Goal: Task Accomplishment & Management: Use online tool/utility

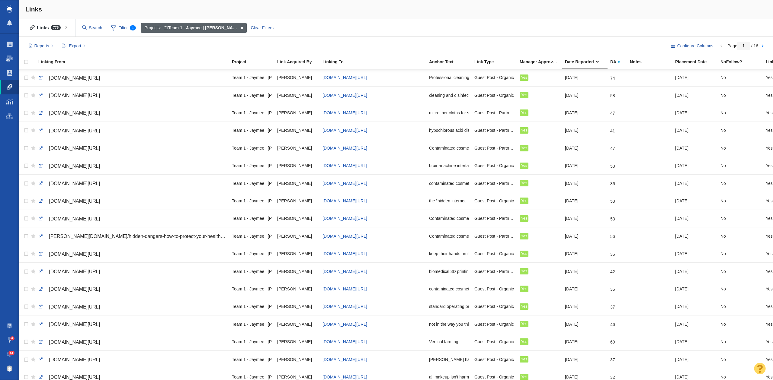
click at [236, 28] on span "Team 1 - Jaymee | [PERSON_NAME] | [PERSON_NAME]\Berkshire" at bounding box center [232, 27] width 136 height 5
click at [243, 28] on div at bounding box center [386, 190] width 773 height 380
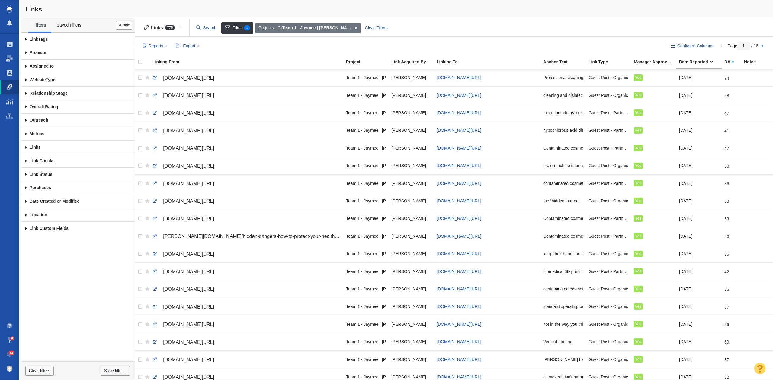
click at [243, 28] on span "Filter 1" at bounding box center [237, 27] width 32 height 11
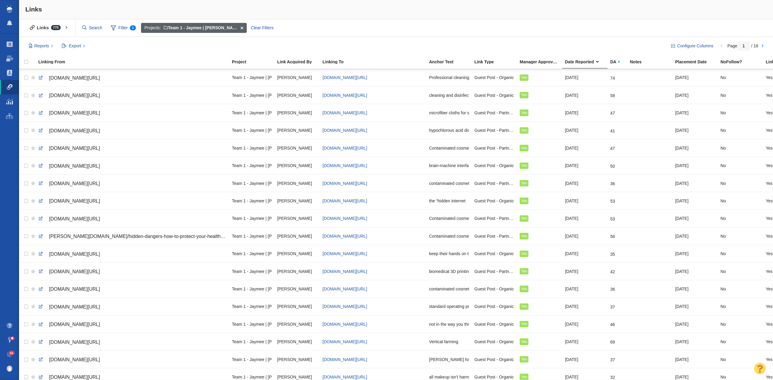
click at [243, 26] on span at bounding box center [241, 28] width 9 height 10
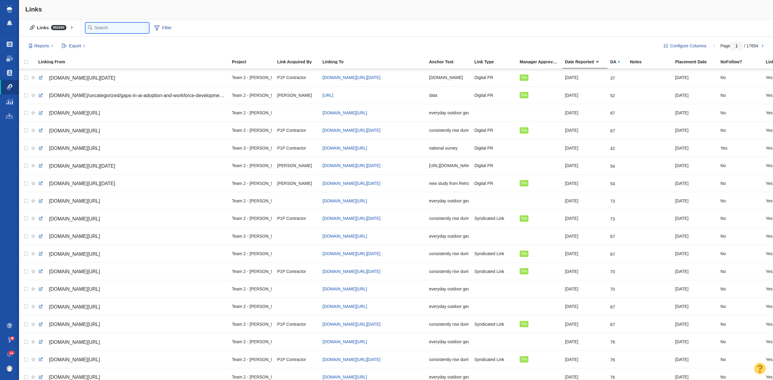
click at [101, 28] on input "text" at bounding box center [116, 28] width 63 height 11
click at [169, 27] on div "Links 882690 All Links Assigned To Me Recently Viewed Starred Filter Filter" at bounding box center [396, 28] width 754 height 18
click at [131, 26] on span "Filter" at bounding box center [125, 27] width 24 height 11
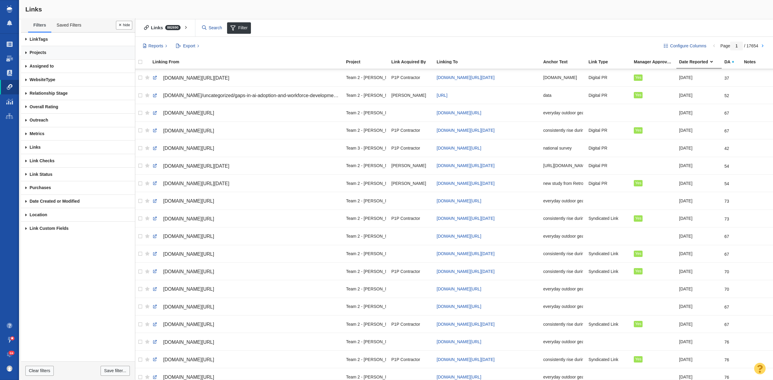
click at [67, 53] on link "Projects" at bounding box center [78, 53] width 114 height 14
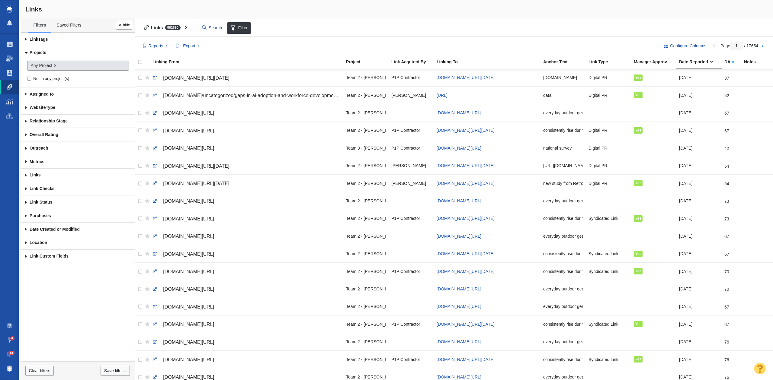
click at [66, 63] on link "Any Project" at bounding box center [78, 66] width 102 height 10
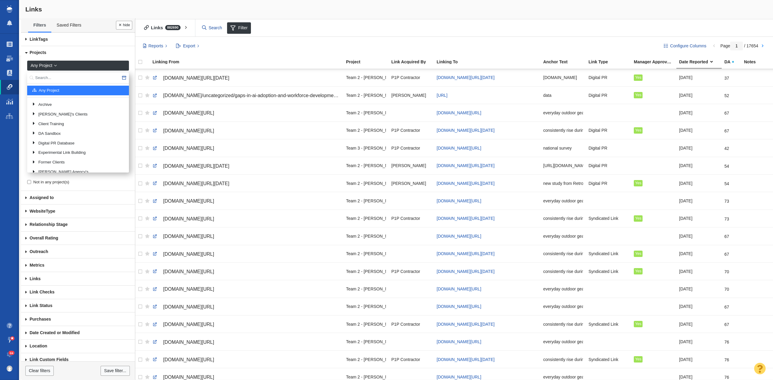
click at [70, 79] on input "text" at bounding box center [78, 77] width 102 height 11
type input "cred"
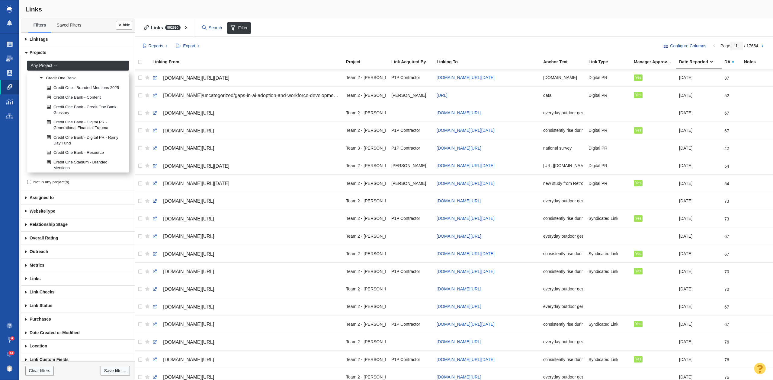
scroll to position [499, 0]
click at [94, 83] on link "Credit One Bank" at bounding box center [82, 78] width 88 height 9
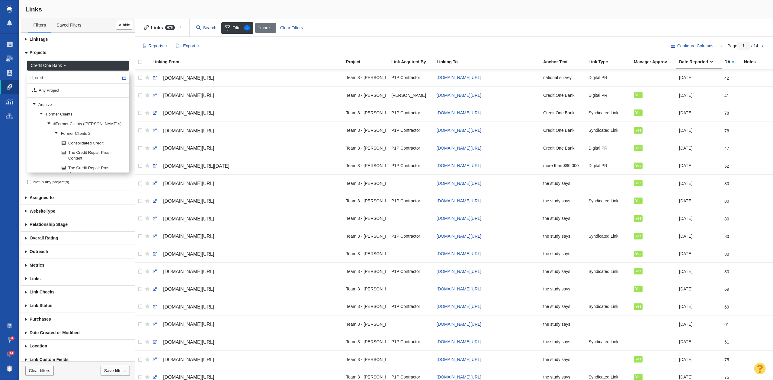
scroll to position [489, 0]
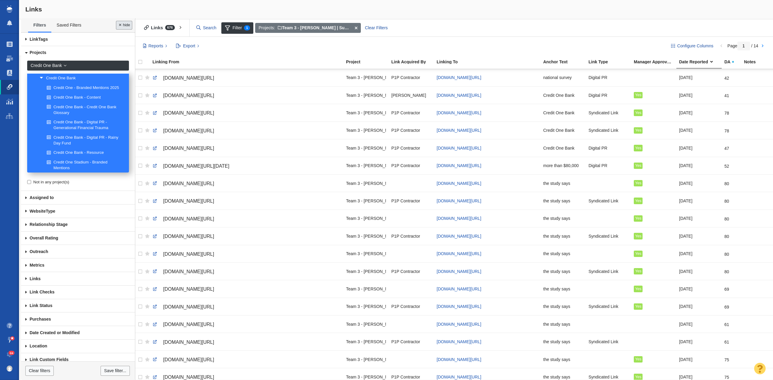
click at [123, 24] on button "Done" at bounding box center [124, 25] width 16 height 9
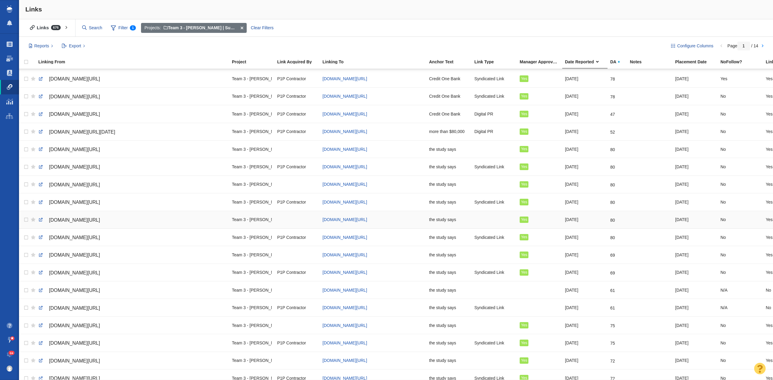
scroll to position [0, 0]
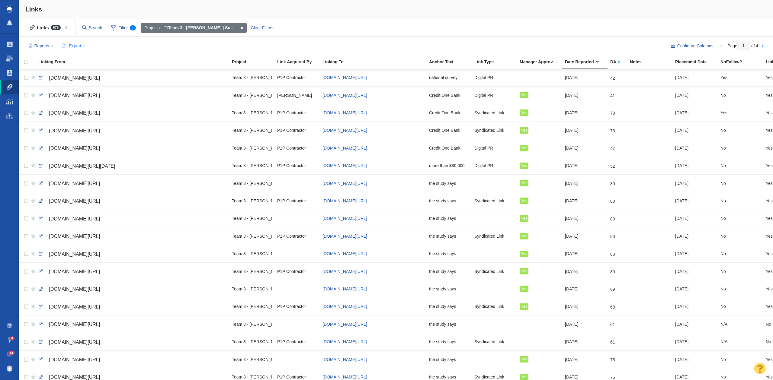
click at [71, 49] on span "Export" at bounding box center [75, 46] width 12 height 6
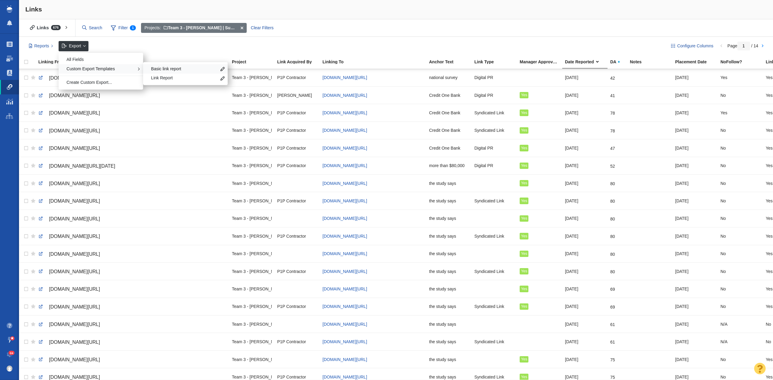
click at [164, 68] on span "Basic link report" at bounding box center [184, 69] width 66 height 6
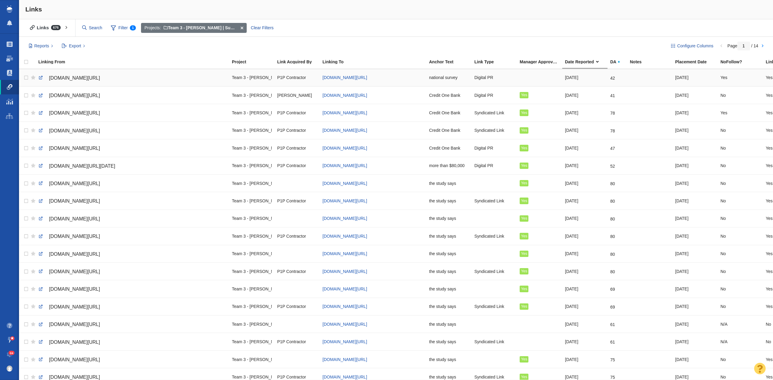
click at [532, 77] on div at bounding box center [539, 77] width 40 height 13
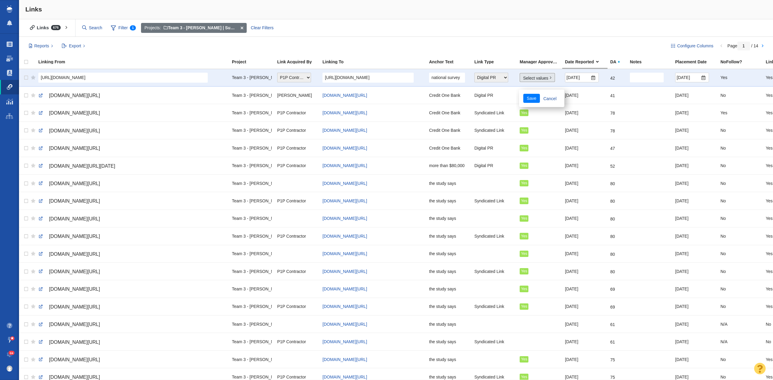
click at [534, 79] on link "Select values" at bounding box center [536, 77] width 35 height 9
click at [525, 100] on input "Yes" at bounding box center [526, 101] width 4 height 4
checkbox input "true"
click at [534, 150] on button "Save" at bounding box center [531, 147] width 17 height 9
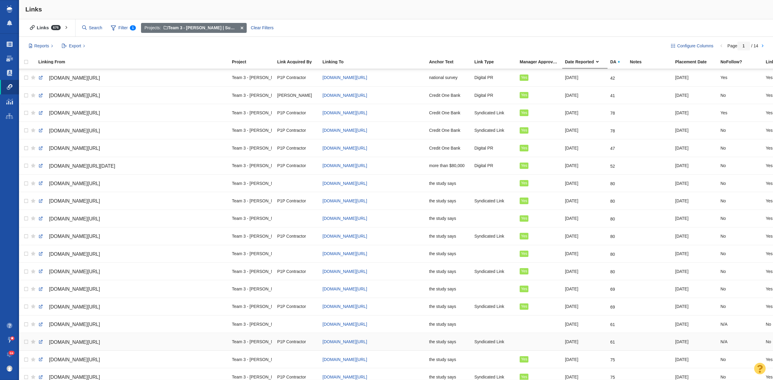
click at [531, 344] on div at bounding box center [539, 341] width 40 height 13
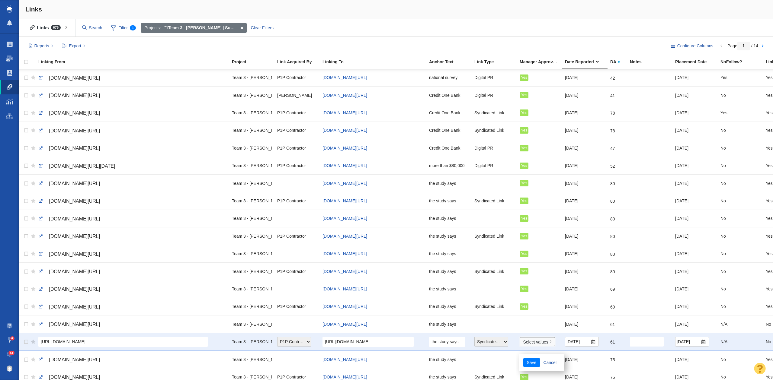
click at [531, 344] on link "Select values" at bounding box center [536, 341] width 35 height 9
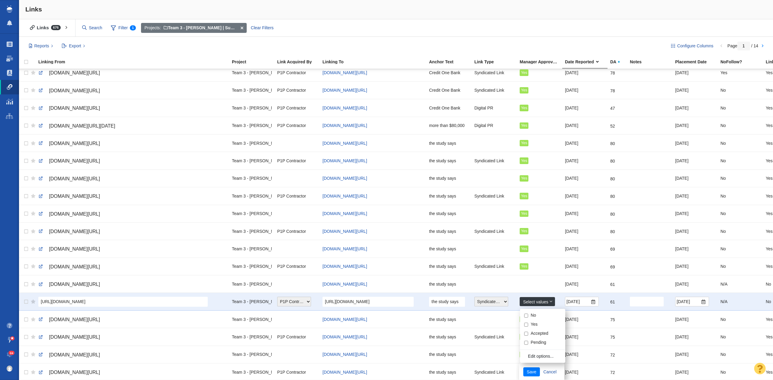
click at [524, 327] on input "Yes" at bounding box center [526, 325] width 4 height 4
checkbox input "true"
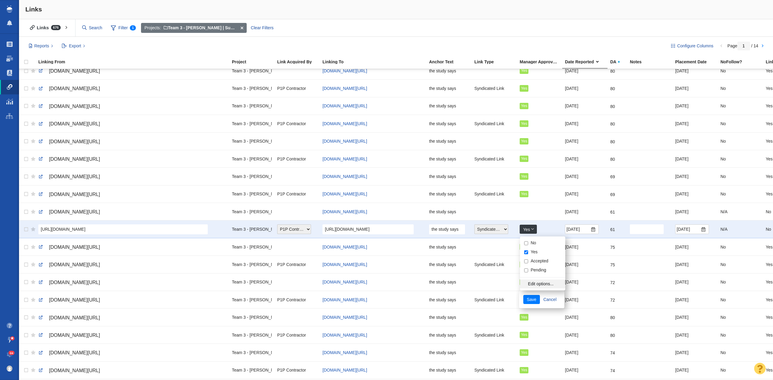
scroll to position [121, 0]
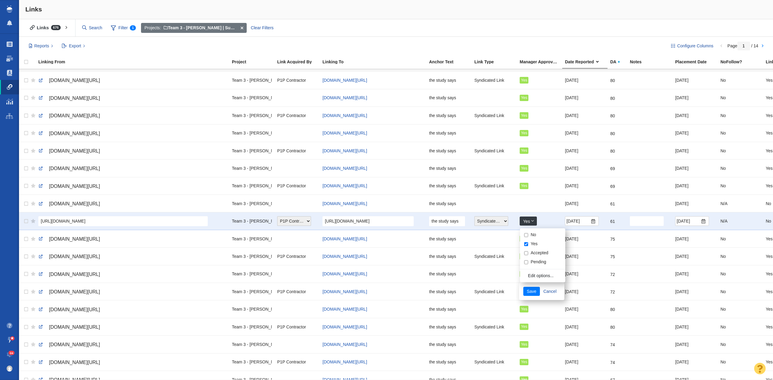
click at [528, 288] on div "Save Cancel" at bounding box center [541, 292] width 45 height 18
click at [530, 242] on button "Save" at bounding box center [531, 242] width 17 height 9
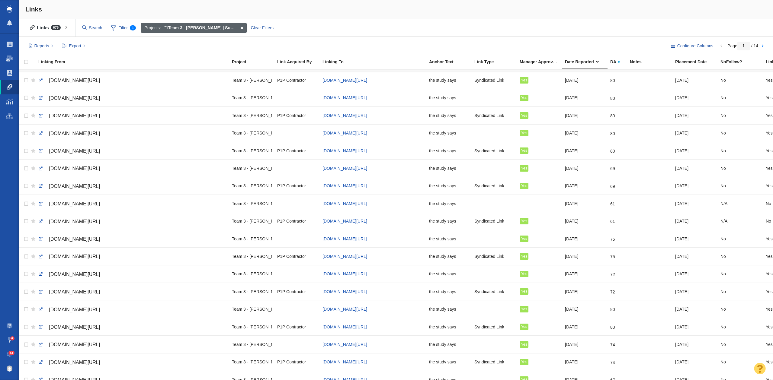
click at [243, 25] on span at bounding box center [241, 28] width 9 height 10
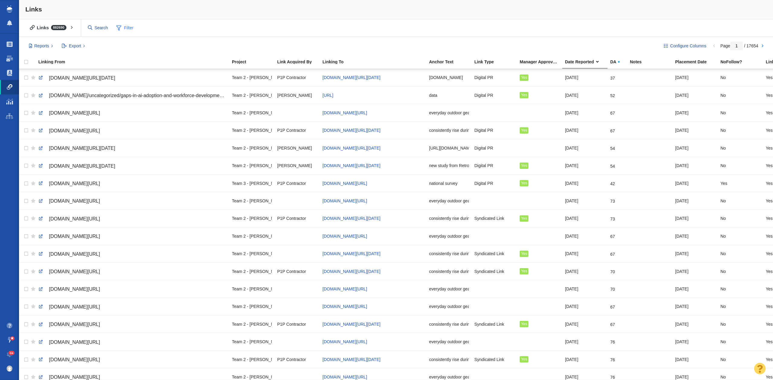
click at [120, 29] on span at bounding box center [118, 28] width 5 height 8
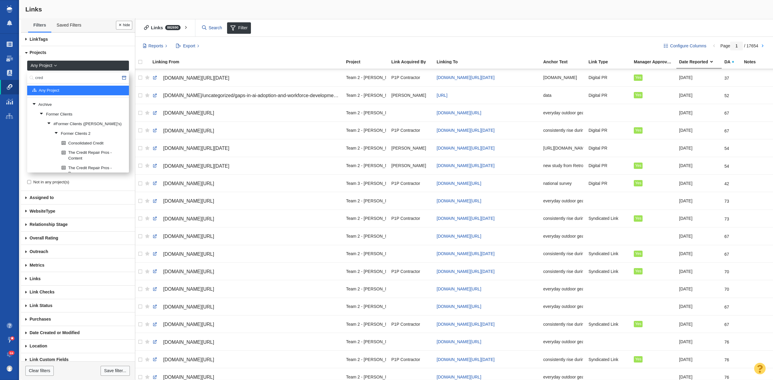
drag, startPoint x: 48, startPoint y: 77, endPoint x: 14, endPoint y: 77, distance: 33.8
click at [14, 77] on body "Projects Dashboard Websites People Link Monitoring Reports Projects Home Help C…" at bounding box center [386, 190] width 773 height 380
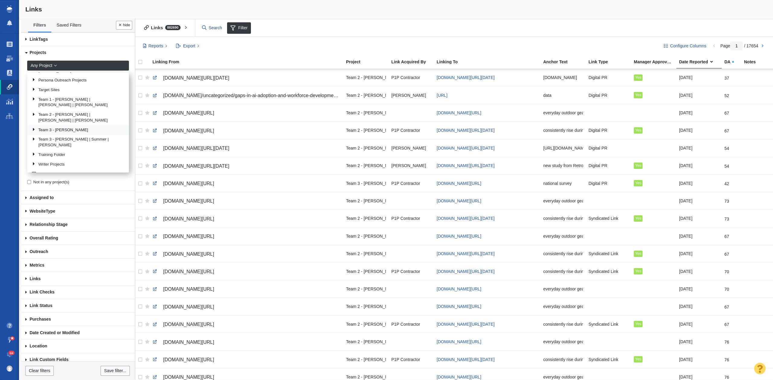
click at [55, 126] on link "Team 3 - [PERSON_NAME]" at bounding box center [77, 130] width 95 height 9
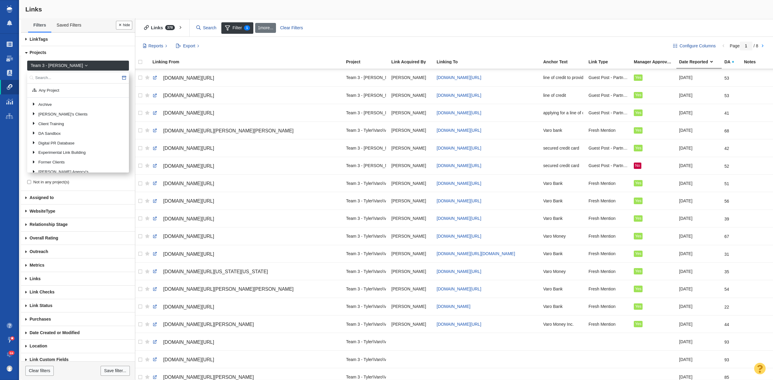
scroll to position [117, 0]
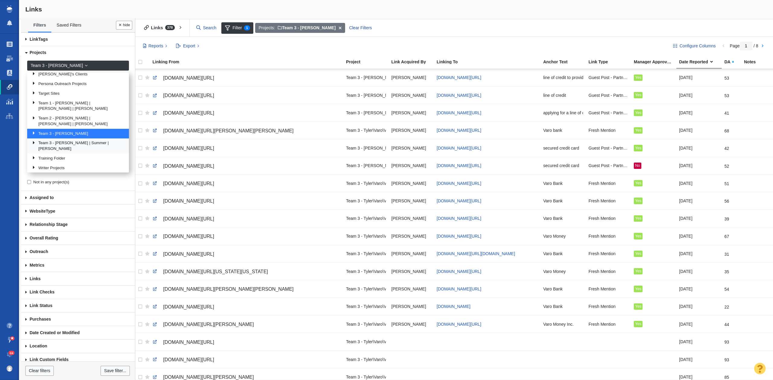
click at [70, 139] on link "Team 3 - [PERSON_NAME] | Summer | [PERSON_NAME]" at bounding box center [77, 146] width 95 height 14
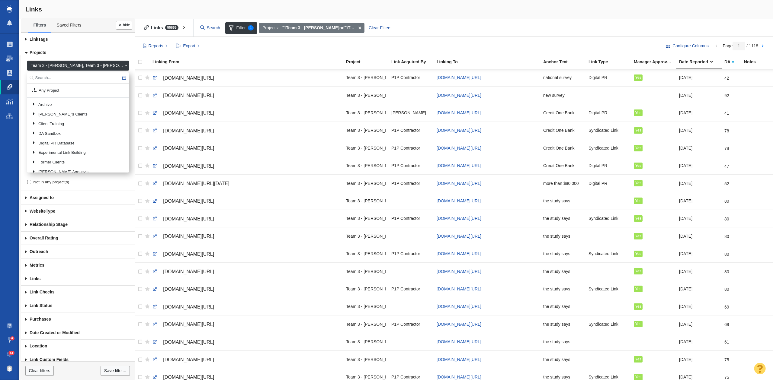
scroll to position [127, 0]
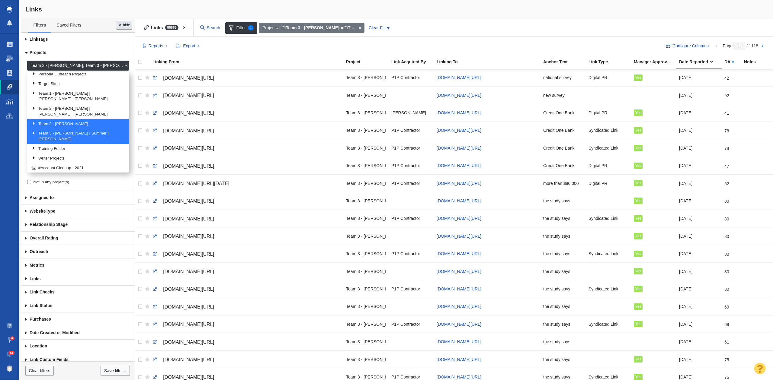
click at [121, 27] on button "Done" at bounding box center [124, 25] width 16 height 9
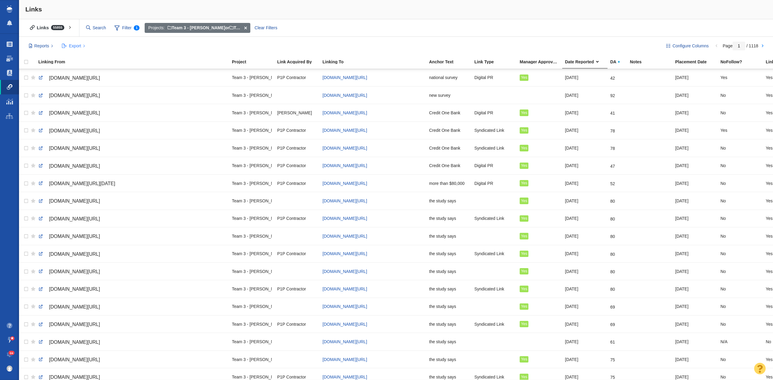
click at [72, 46] on span "Export" at bounding box center [75, 46] width 12 height 6
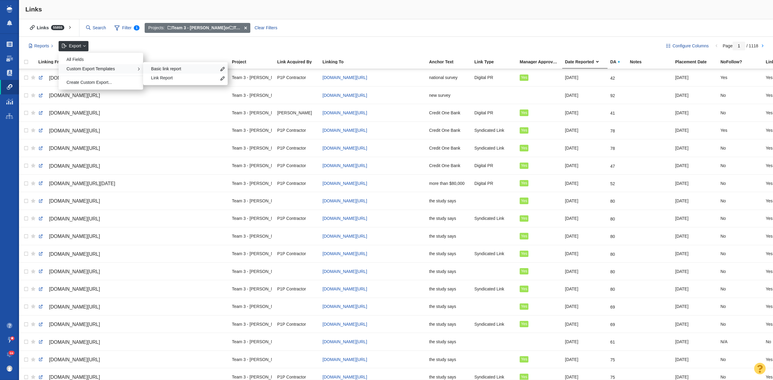
click at [185, 68] on span "Basic link report" at bounding box center [184, 69] width 66 height 6
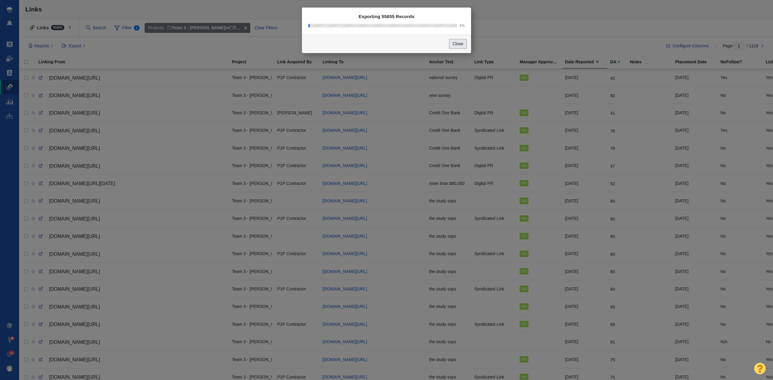
click at [463, 44] on button "Close" at bounding box center [458, 44] width 18 height 10
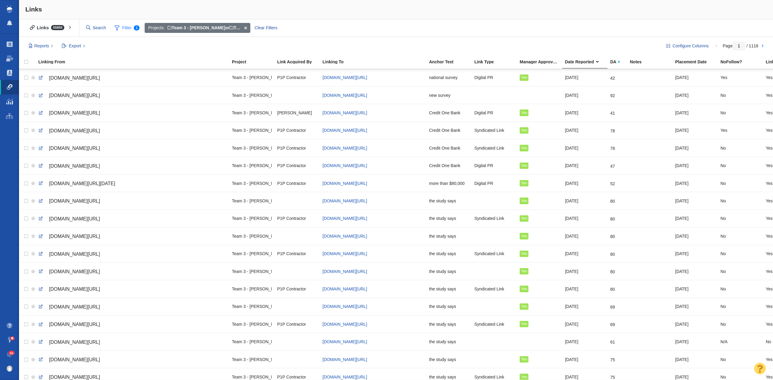
click at [122, 28] on span "Filter 1" at bounding box center [127, 27] width 32 height 11
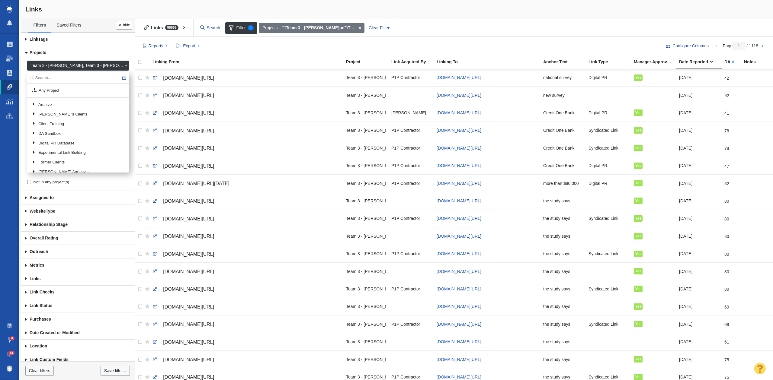
click at [101, 18] on ul "Filters Saved Filters" at bounding box center [78, 25] width 114 height 14
click at [120, 64] on link "Team 3 - [PERSON_NAME], Team 3 - [PERSON_NAME] | Summer | [PERSON_NAME]" at bounding box center [78, 66] width 102 height 10
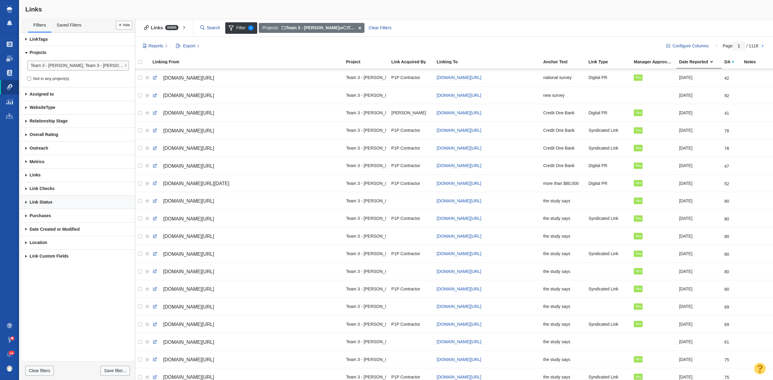
click at [68, 200] on link "Link Status" at bounding box center [78, 203] width 114 height 14
click at [51, 202] on link "Link Status" at bounding box center [78, 203] width 114 height 14
click at [53, 190] on link "Link Checks" at bounding box center [78, 189] width 114 height 14
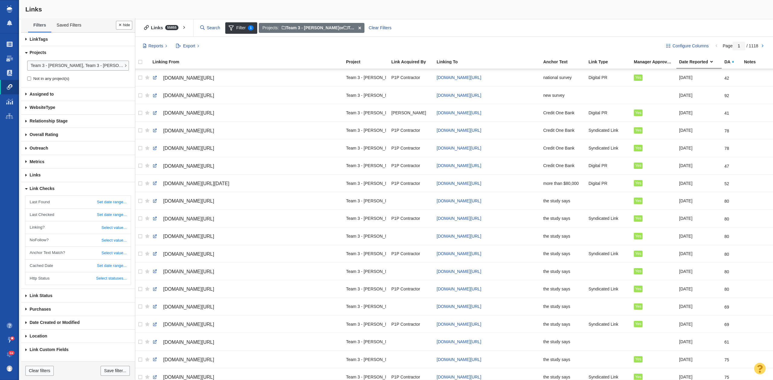
click at [53, 190] on link "Link Checks" at bounding box center [78, 189] width 114 height 14
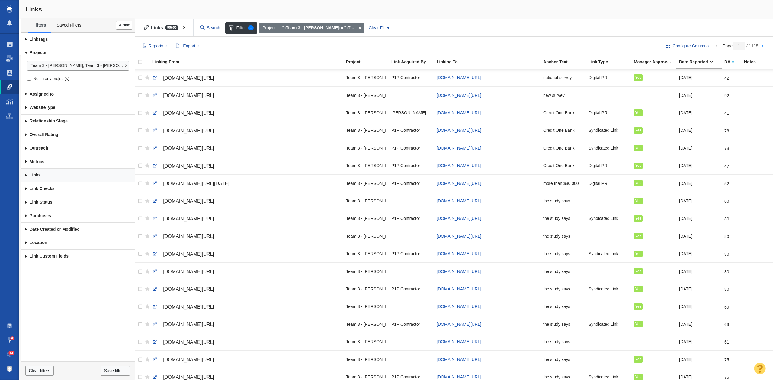
click at [56, 179] on link "Links" at bounding box center [78, 176] width 114 height 14
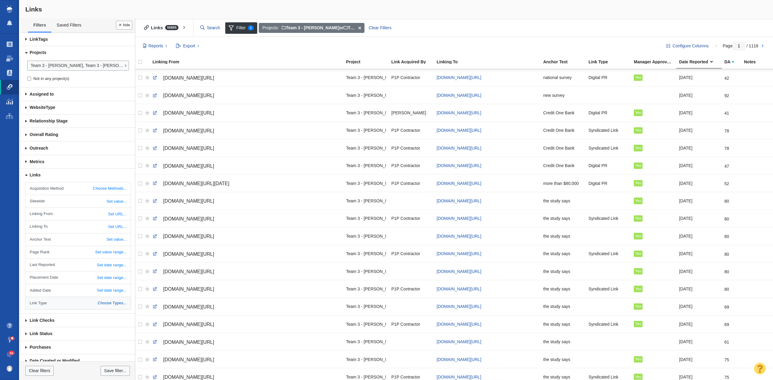
click at [94, 303] on link "Choose Types..." at bounding box center [77, 303] width 105 height 12
click at [94, 303] on link "Select values" at bounding box center [108, 303] width 35 height 9
click at [95, 317] on input "Guest Post - Organic" at bounding box center [97, 317] width 4 height 4
checkbox input "true"
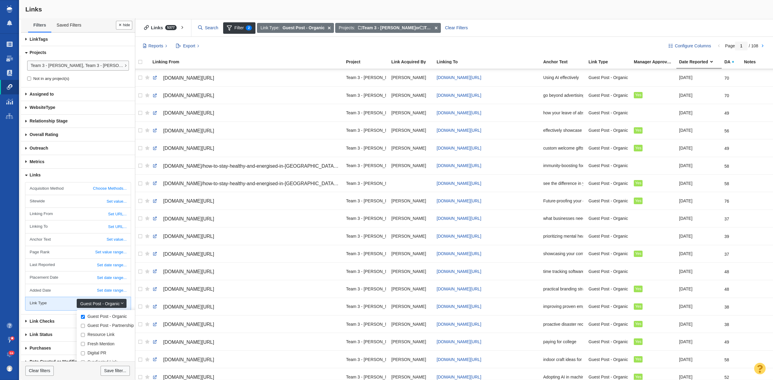
click at [81, 327] on input "Guest Post - Partnership" at bounding box center [83, 326] width 4 height 4
checkbox input "true"
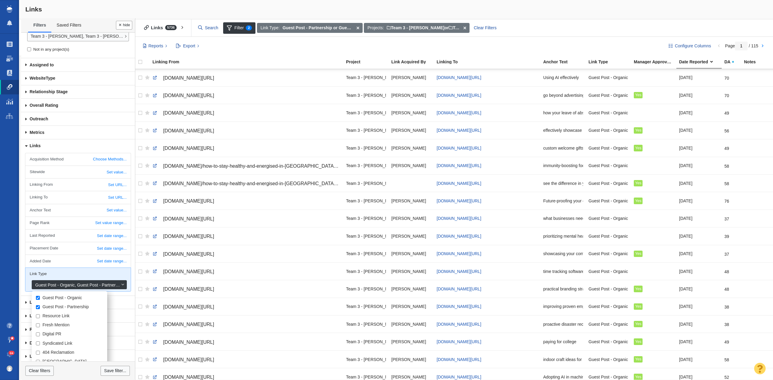
scroll to position [66, 0]
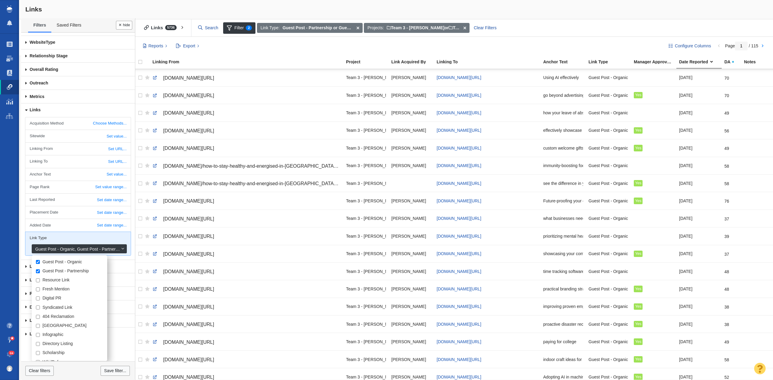
click at [37, 297] on input "Digital PR" at bounding box center [38, 299] width 4 height 4
checkbox input "true"
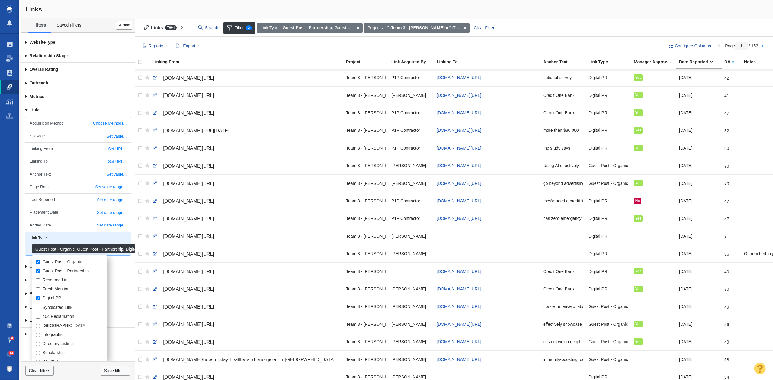
click at [38, 280] on input "Resource Link" at bounding box center [38, 281] width 4 height 4
checkbox input "true"
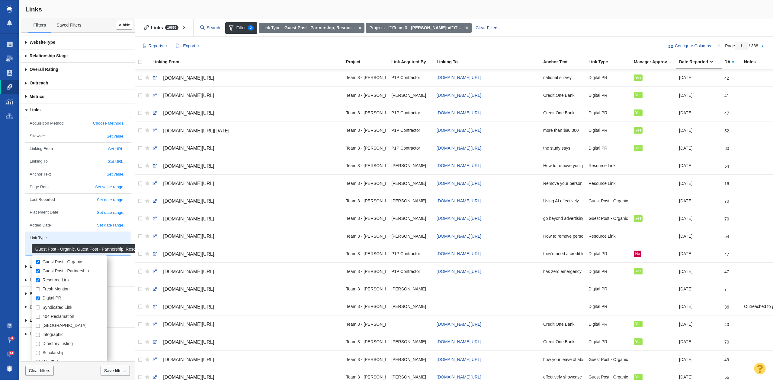
click at [37, 306] on input "Syndicated Link" at bounding box center [38, 308] width 4 height 4
checkbox input "true"
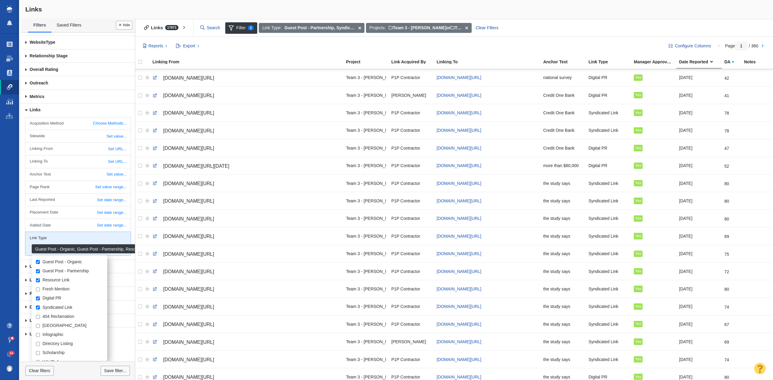
click at [127, 258] on div "Acquisition Method Choose Methods... Select values Organic Instant Submit Other…" at bounding box center [78, 188] width 114 height 143
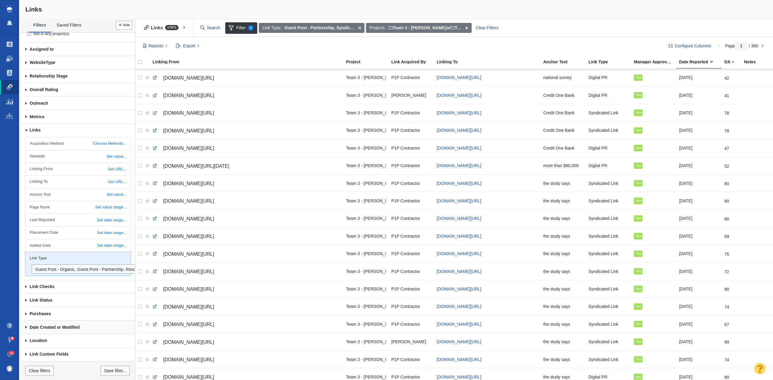
click at [86, 330] on link "Date Created or Modified" at bounding box center [78, 328] width 114 height 14
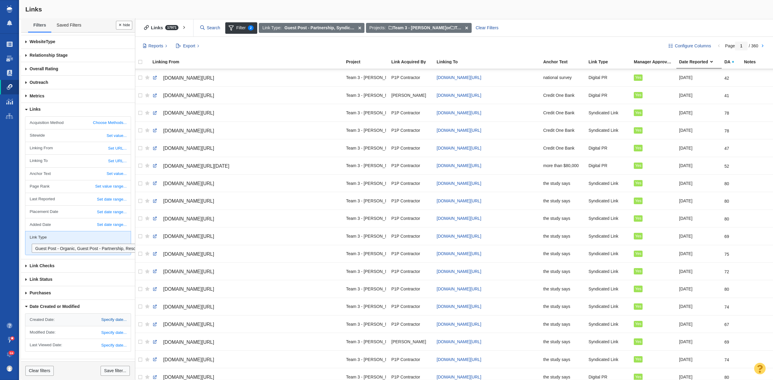
scroll to position [93, 0]
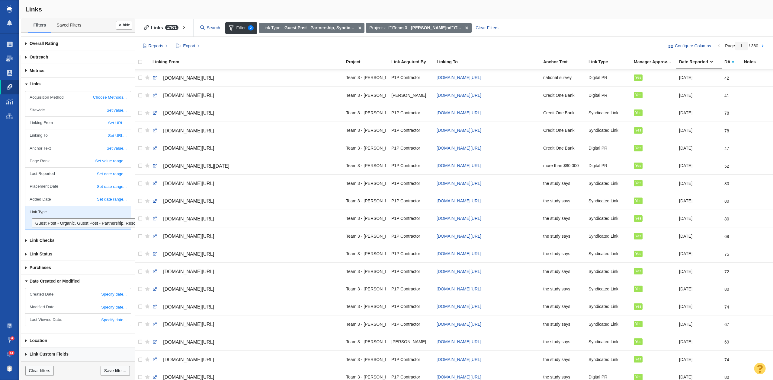
click at [79, 351] on link "Link Custom Fields" at bounding box center [78, 355] width 114 height 14
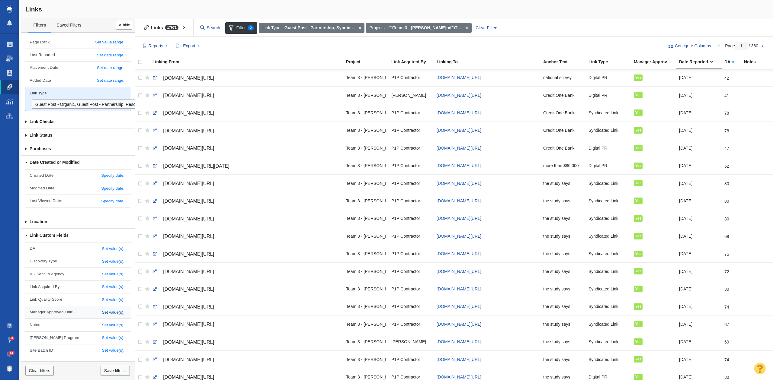
click at [100, 313] on link "Set value(s)..." at bounding box center [77, 312] width 105 height 12
click at [57, 326] on link "Select values" at bounding box center [50, 322] width 36 height 10
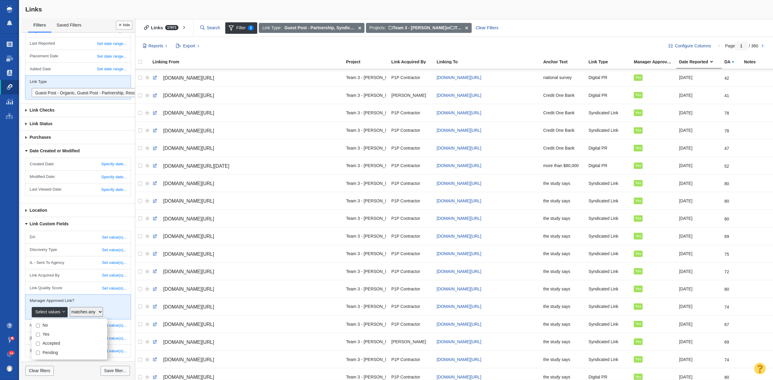
scroll to position [224, 0]
click at [88, 313] on select "matches any matches all" at bounding box center [86, 312] width 33 height 10
click at [58, 312] on link "Select values" at bounding box center [50, 312] width 36 height 10
click at [128, 25] on button "Done" at bounding box center [124, 25] width 16 height 9
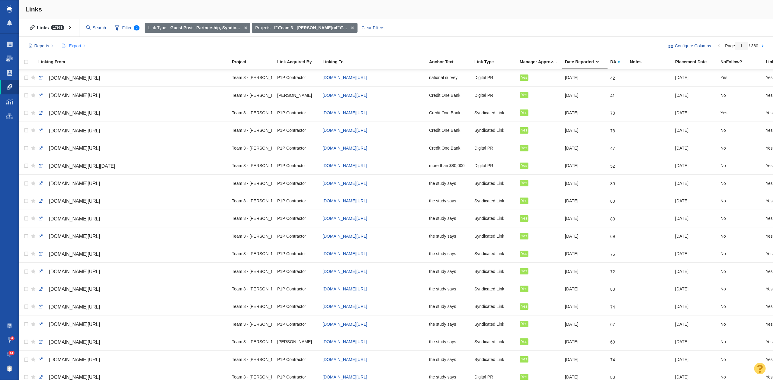
click at [74, 42] on button "Export" at bounding box center [74, 46] width 30 height 10
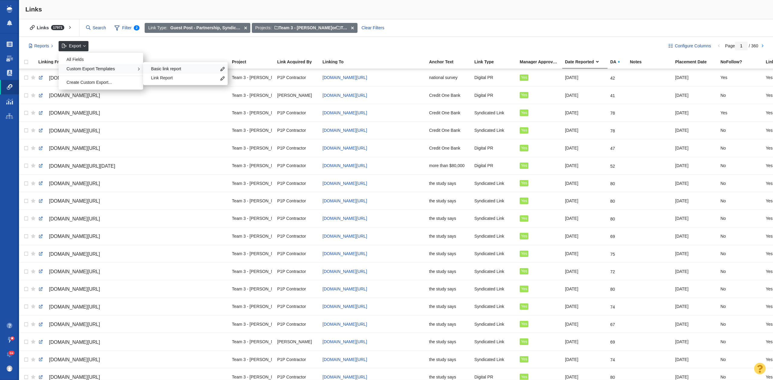
click at [156, 69] on span "Basic link report" at bounding box center [184, 69] width 66 height 6
